Goal: Find specific page/section

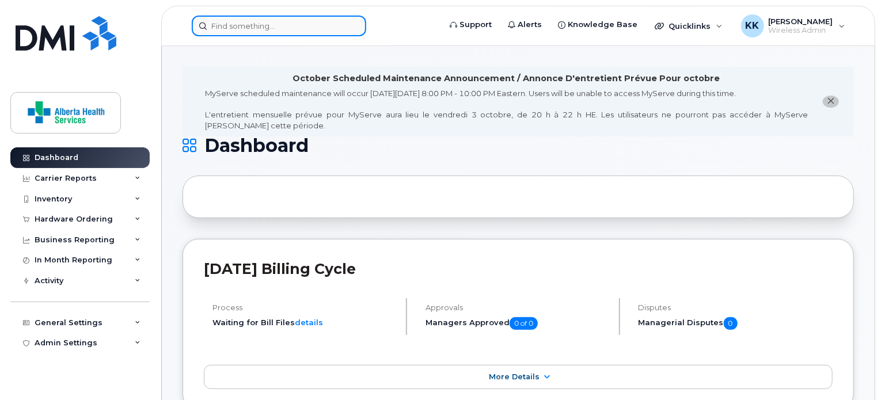
click at [250, 28] on input at bounding box center [279, 26] width 174 height 21
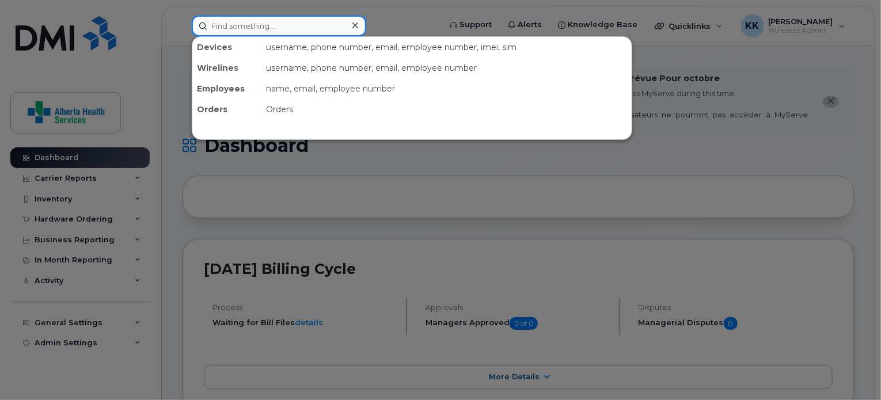
paste input "780-500-8038"
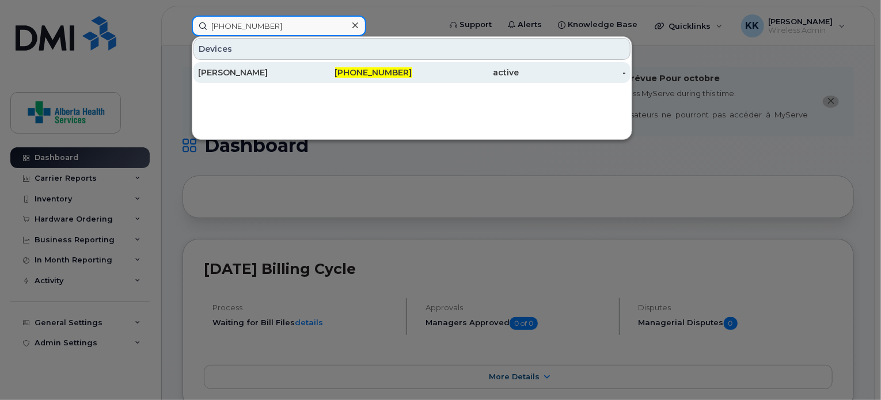
type input "780-500-8038"
click at [252, 67] on div "[PERSON_NAME]" at bounding box center [251, 73] width 107 height 12
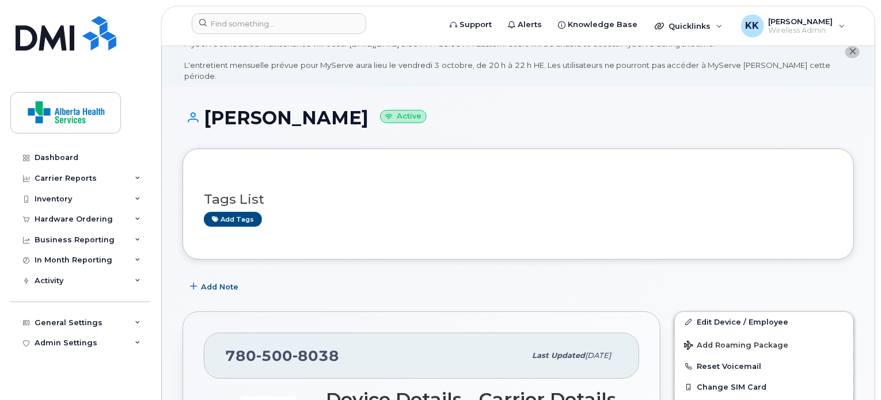
scroll to position [29, 0]
